Goal: Task Accomplishment & Management: Use online tool/utility

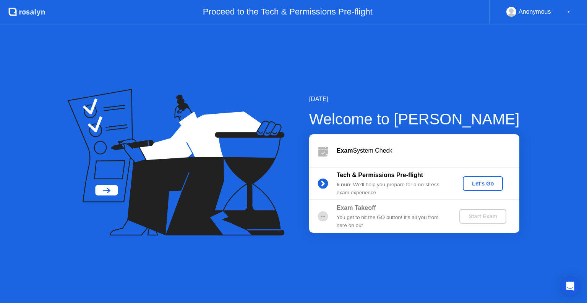
click at [483, 186] on div "Let's Go" at bounding box center [483, 184] width 34 height 6
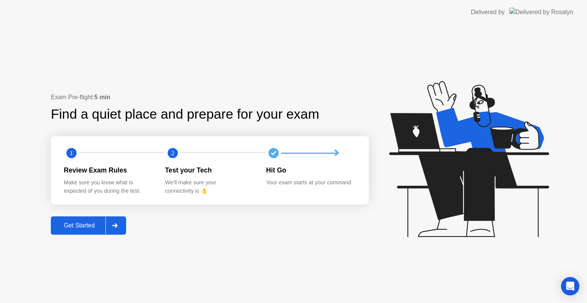
drag, startPoint x: 82, startPoint y: 232, endPoint x: 86, endPoint y: 232, distance: 3.9
click at [86, 232] on button "Get Started" at bounding box center [88, 226] width 75 height 18
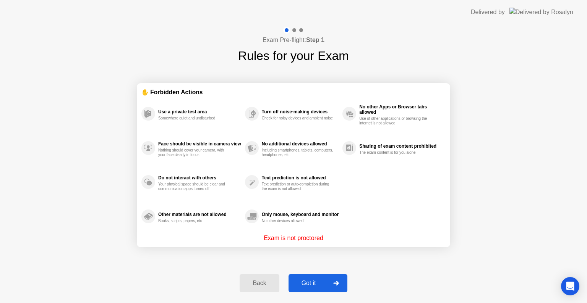
click at [303, 283] on div "Got it" at bounding box center [309, 283] width 36 height 7
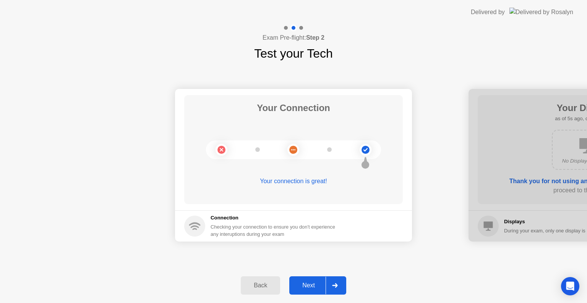
drag, startPoint x: 313, startPoint y: 287, endPoint x: 245, endPoint y: 124, distance: 177.1
click at [245, 124] on div "Exam Pre-flight: Step 2 Test your Tech Your Connection Your connection is great…" at bounding box center [293, 163] width 587 height 279
drag, startPoint x: 222, startPoint y: 115, endPoint x: 179, endPoint y: 133, distance: 46.1
click at [177, 117] on main "Your Connection Your connection is great!" at bounding box center [293, 150] width 237 height 122
click at [306, 287] on div "Next" at bounding box center [309, 285] width 34 height 7
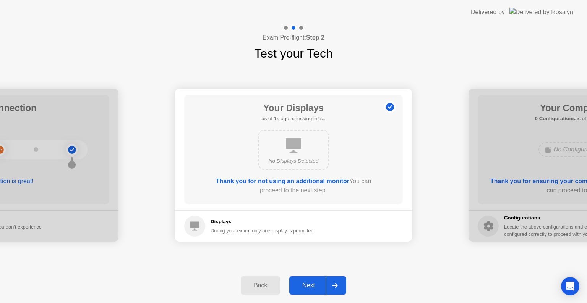
click at [304, 285] on div "Next" at bounding box center [309, 285] width 34 height 7
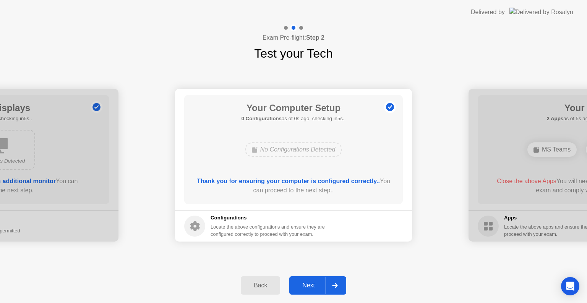
click at [304, 285] on div "Next" at bounding box center [309, 285] width 34 height 7
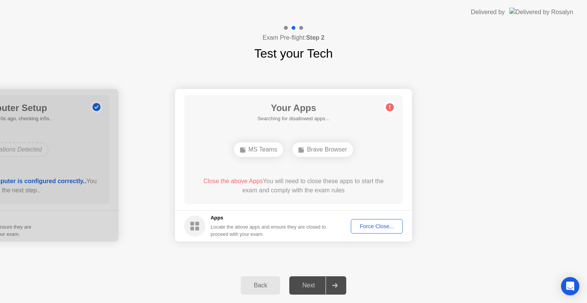
click at [304, 285] on div "Next" at bounding box center [309, 285] width 34 height 7
drag, startPoint x: 211, startPoint y: 192, endPoint x: 223, endPoint y: 190, distance: 12.5
click at [382, 226] on div "Force Close..." at bounding box center [376, 227] width 47 height 6
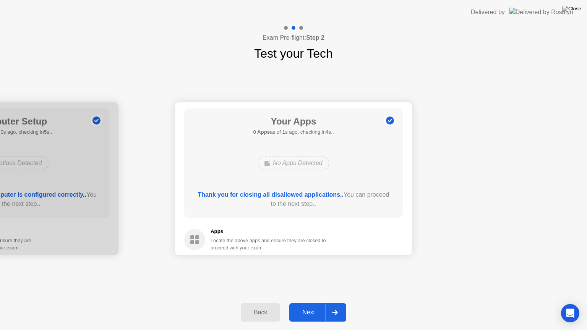
click at [318, 303] on div "Next" at bounding box center [309, 312] width 34 height 7
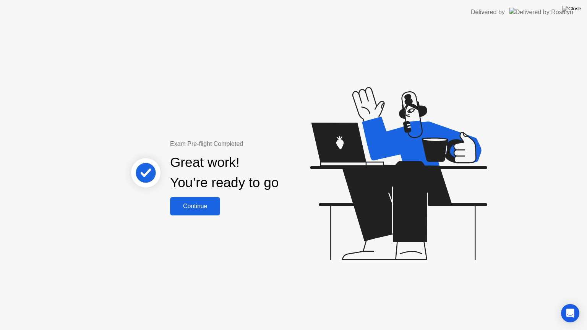
click at [206, 208] on div "Continue" at bounding box center [194, 206] width 45 height 7
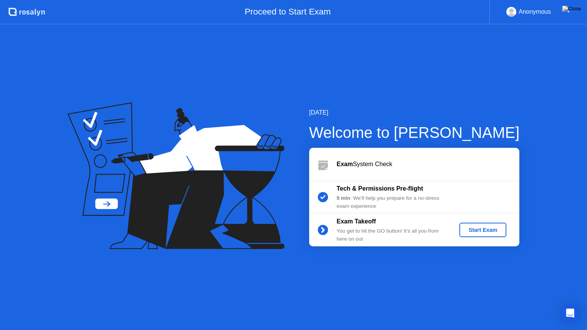
click at [485, 229] on div "Start Exam" at bounding box center [482, 230] width 41 height 6
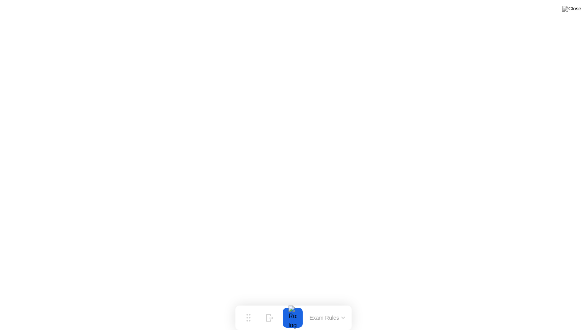
click at [295, 303] on div at bounding box center [293, 318] width 16 height 20
click at [292, 303] on div at bounding box center [293, 318] width 16 height 20
click at [271, 303] on div "Hide" at bounding box center [270, 324] width 8 height 5
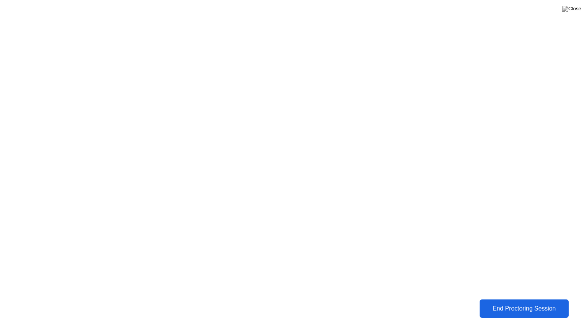
click at [530, 303] on div "End Proctoring Session" at bounding box center [524, 308] width 84 height 7
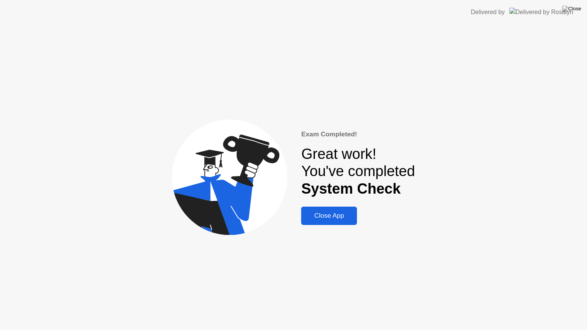
click at [343, 212] on div "Close App" at bounding box center [328, 216] width 51 height 8
